Goal: Task Accomplishment & Management: Manage account settings

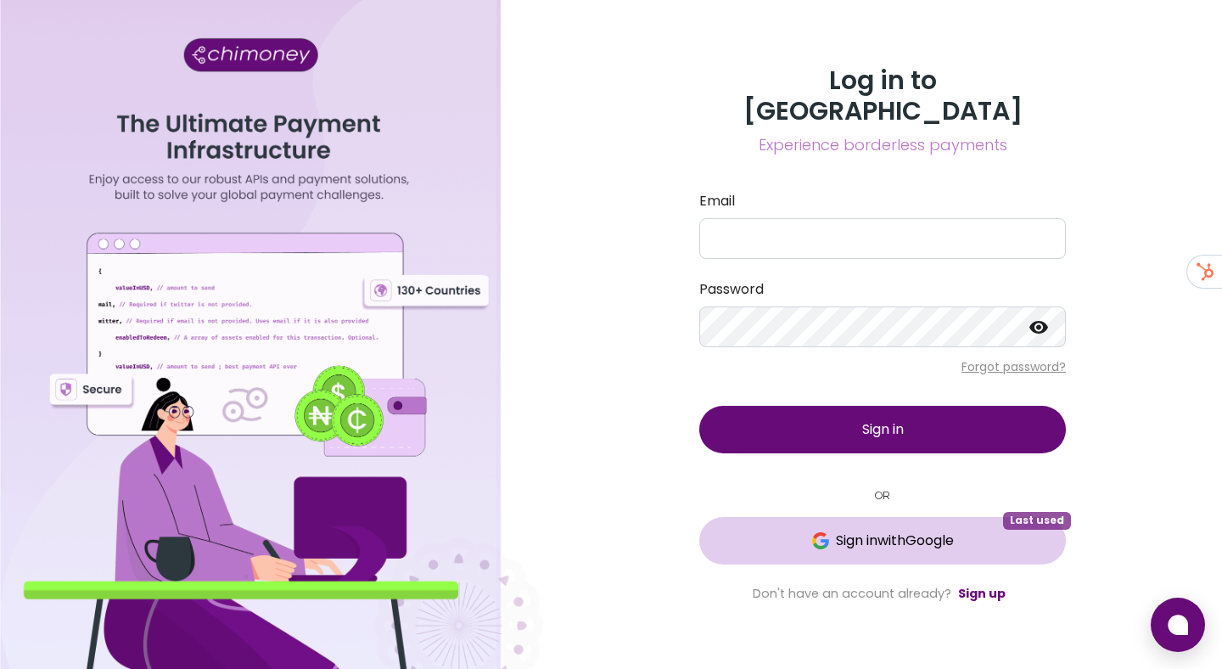
click at [822, 536] on button "Sign in with Google Last used" at bounding box center [882, 541] width 367 height 48
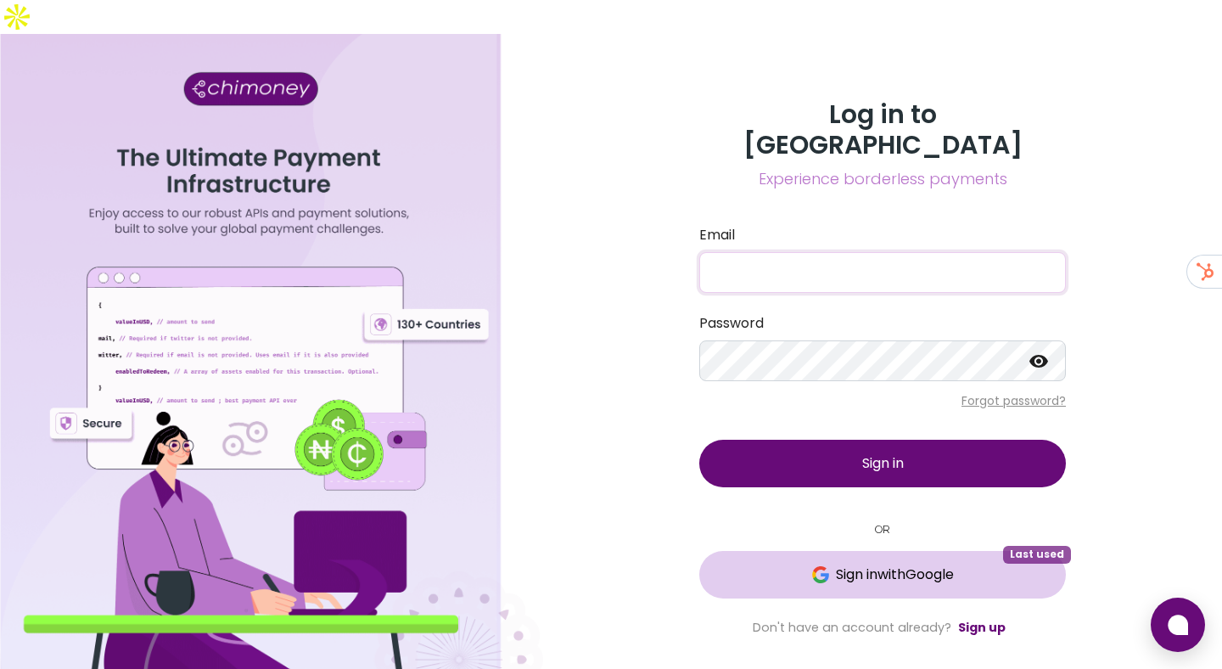
click at [853, 551] on button "Sign in with Google Last used" at bounding box center [882, 575] width 367 height 48
